Goal: Book appointment/travel/reservation

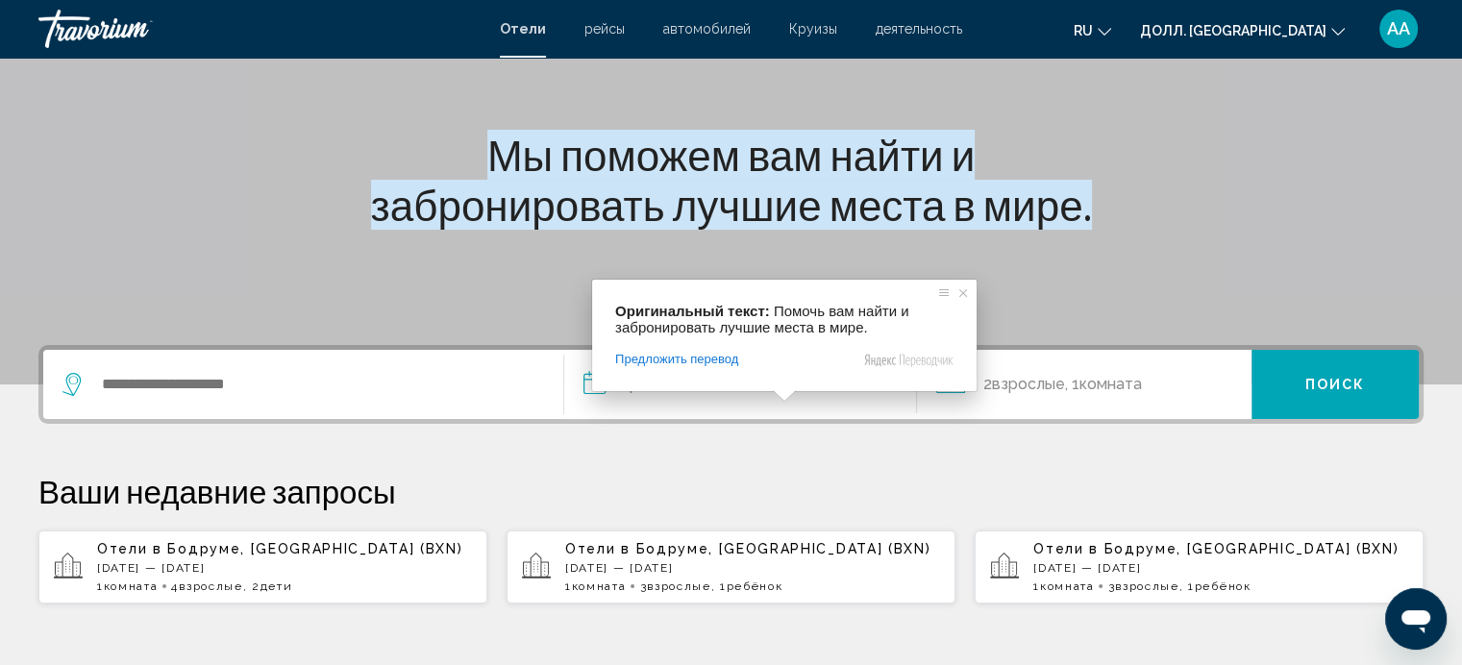
scroll to position [384, 0]
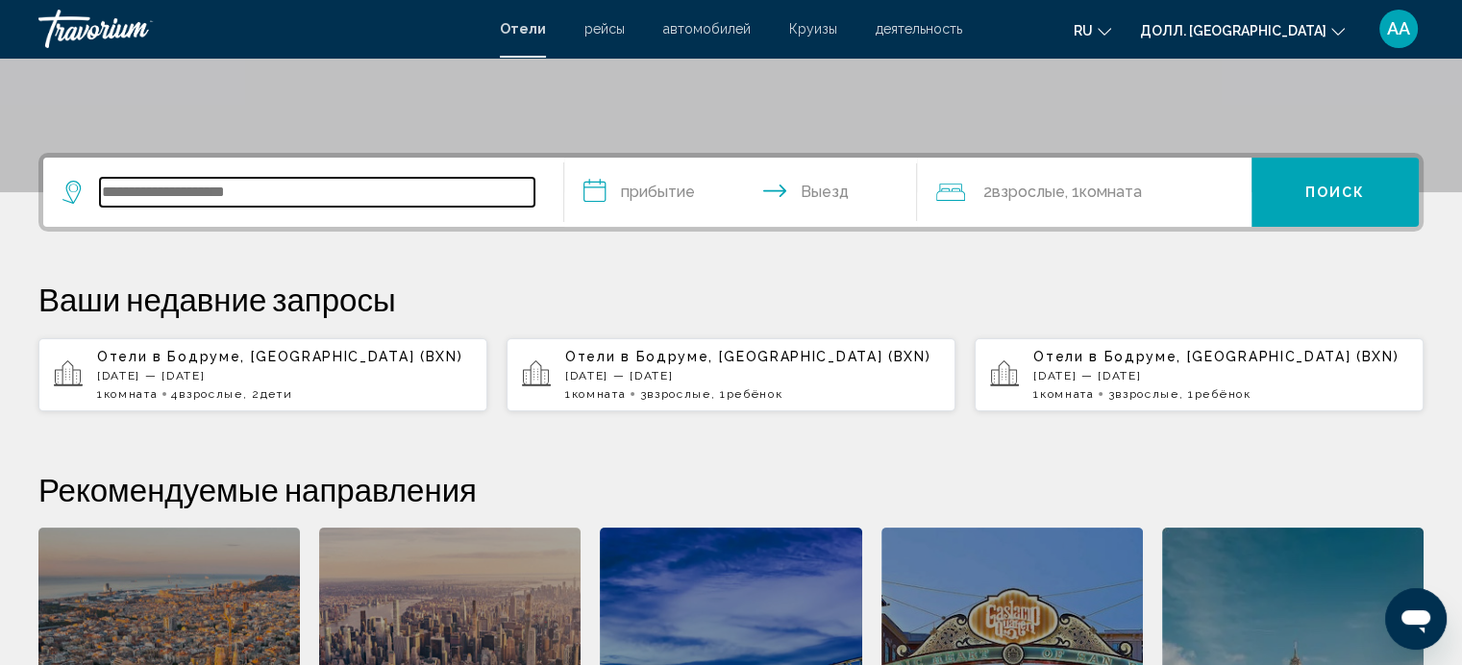
click at [384, 192] on input "Виджет поиска" at bounding box center [317, 192] width 434 height 29
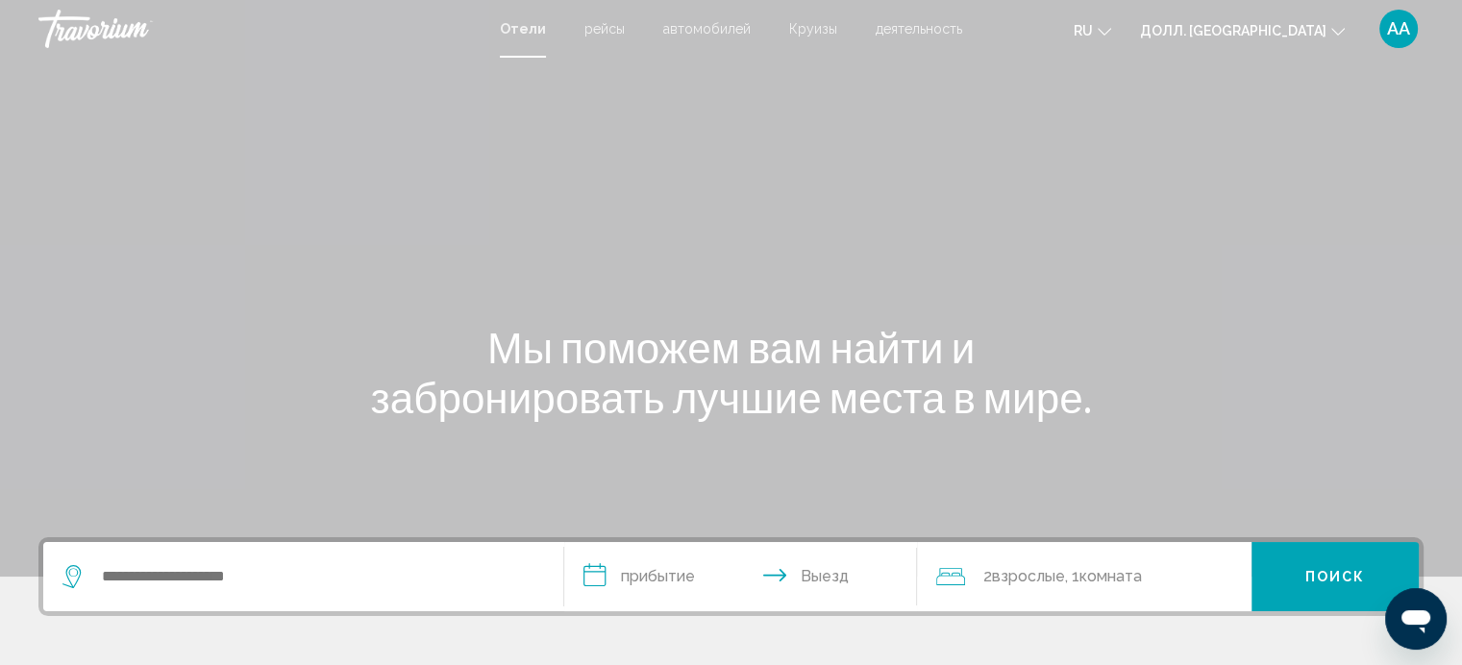
scroll to position [192, 0]
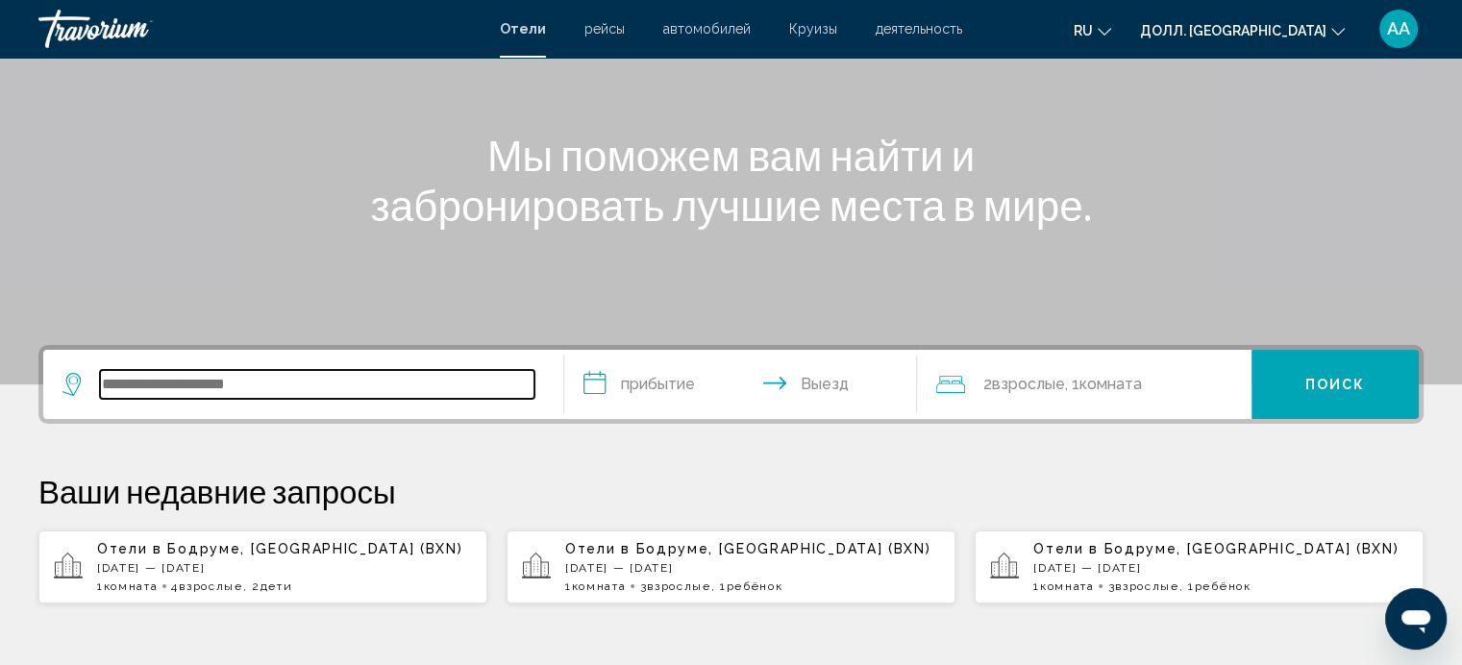
click at [241, 377] on input "Виджет поиска" at bounding box center [317, 384] width 434 height 29
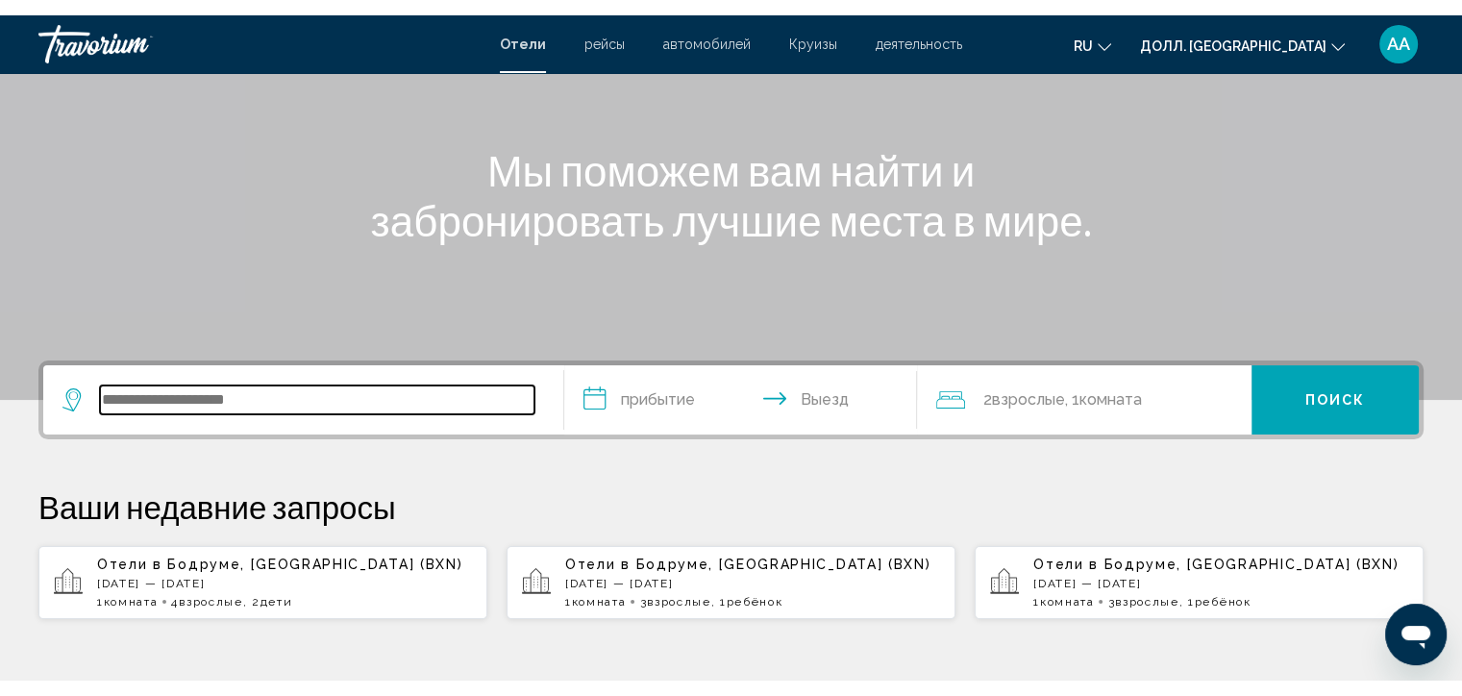
scroll to position [474, 0]
